Goal: Task Accomplishment & Management: Use online tool/utility

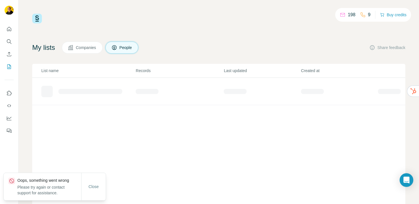
scroll to position [27, 0]
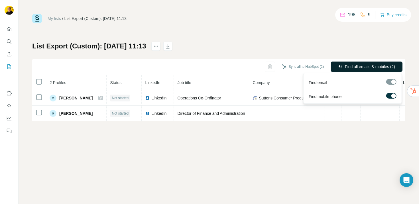
click at [346, 64] on span "Find all emails & mobiles (2)" at bounding box center [370, 67] width 50 height 6
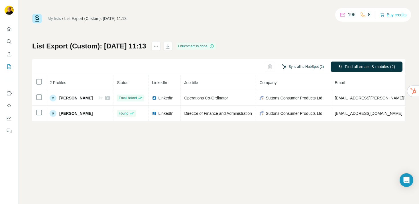
click at [302, 69] on button "Sync all to HubSpot (2)" at bounding box center [303, 66] width 50 height 9
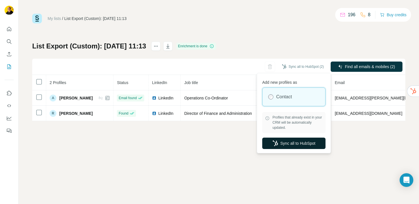
click at [296, 147] on button "Sync all to HubSpot" at bounding box center [293, 143] width 63 height 11
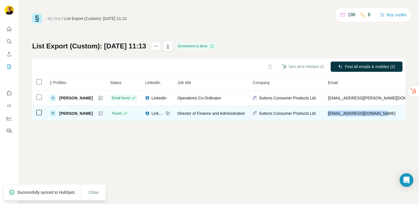
drag, startPoint x: 326, startPoint y: 113, endPoint x: 378, endPoint y: 113, distance: 51.3
click at [378, 113] on td "rob.cowling@suttons.co.uk" at bounding box center [377, 113] width 107 height 15
copy span "rob.cowling@suttons.co.uk"
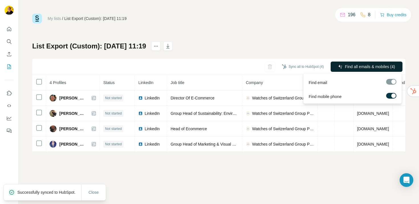
click at [363, 67] on span "Find all emails & mobiles (4)" at bounding box center [370, 67] width 50 height 6
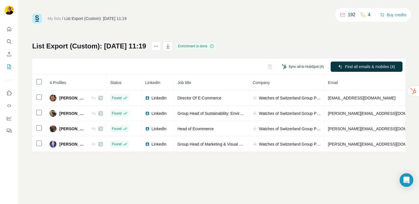
click at [304, 66] on button "Sync all to HubSpot (4)" at bounding box center [303, 66] width 50 height 9
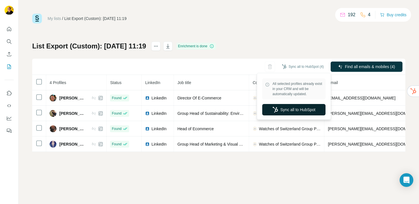
click at [279, 107] on button "Sync all to HubSpot" at bounding box center [293, 109] width 63 height 11
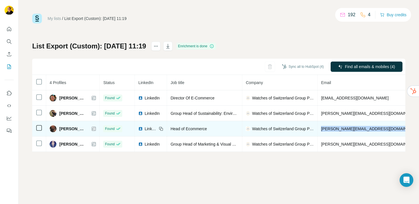
drag, startPoint x: 324, startPoint y: 130, endPoint x: 395, endPoint y: 128, distance: 70.7
click at [395, 128] on tr "Mark Buckingham Found LinkedIn Head of Ecommerce Watches of Switzerland Group P…" at bounding box center [305, 128] width 546 height 15
copy span "m.buckingham@thewosgroup.com"
